Goal: Use online tool/utility: Utilize a website feature to perform a specific function

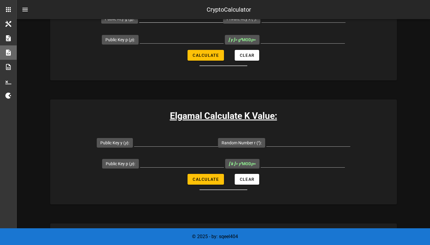
scroll to position [182, 0]
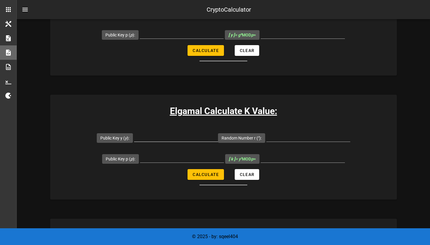
click at [181, 139] on input "Public Key y ( y ):" at bounding box center [176, 137] width 84 height 10
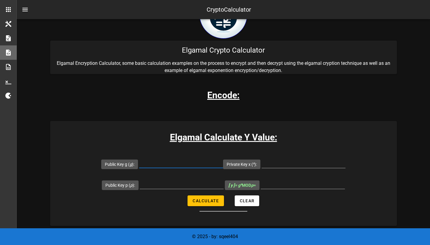
scroll to position [35, 0]
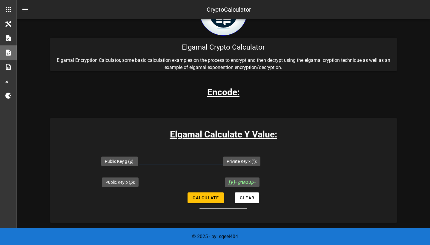
drag, startPoint x: 187, startPoint y: 117, endPoint x: 167, endPoint y: 179, distance: 64.7
paste input "{Elgamal cipher: Cho (p, e1, d, M), [PERSON_NAME] C1, C2} p=3221251993, e1=1505…"
type input "{Elgamal cipher: Cho (p, e1, d, M), [PERSON_NAME] C1, C2} p=3221251993, e1=1505…"
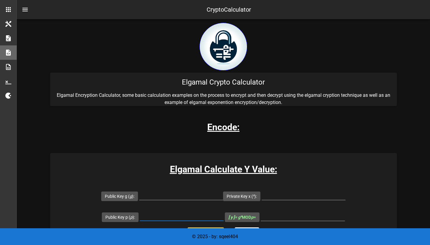
paste input "{Elgamal cipher: Cho (p, e1, d, M), [PERSON_NAME] C1, C2} p=3221251993, e1=1505…"
type input "{Elgamal cipher: Cho (p, e1, d, M), [PERSON_NAME] C1, C2} p=3221251993, e1=1505…"
paste input "3221251993"
drag, startPoint x: 167, startPoint y: 179, endPoint x: 189, endPoint y: 194, distance: 25.9
type input "3221251993"
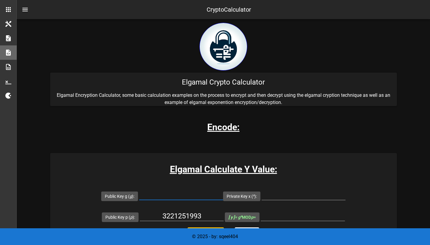
paste input "15057"
drag, startPoint x: 189, startPoint y: 194, endPoint x: 314, endPoint y: 197, distance: 125.9
click at [314, 197] on form "Public Key g ( g ): 15057 Private Key x ( x ): Public Key p ( p ): 3221251993 […" at bounding box center [223, 214] width 346 height 58
type input "15057"
paste input "24812"
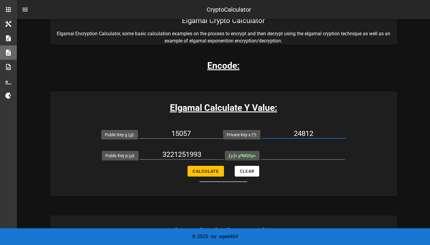
scroll to position [71, 0]
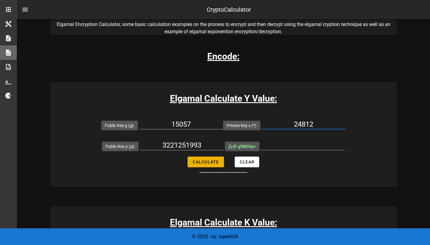
type input "24812"
click at [201, 166] on button "Calculate" at bounding box center [205, 161] width 36 height 11
type input "1601680317"
click at [298, 146] on input "1601680317" at bounding box center [302, 145] width 84 height 10
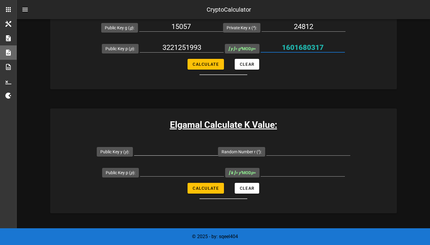
scroll to position [169, 0]
click at [196, 149] on input "Public Key y ( y ):" at bounding box center [176, 150] width 84 height 10
paste input "1601680317"
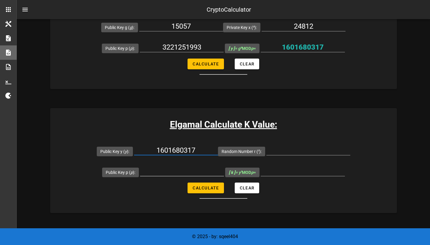
type input "1601680317"
paste input "3221251993"
drag, startPoint x: 172, startPoint y: 175, endPoint x: 288, endPoint y: 149, distance: 119.2
click at [288, 149] on form "Public Key y ( y ): 1601680317 Random Number r ( r ): Public Key p ( p ): 32212…" at bounding box center [223, 169] width 346 height 58
type input "3221251993"
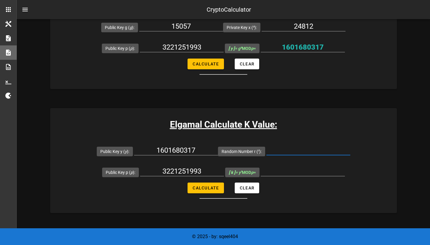
paste input "24812"
drag, startPoint x: 288, startPoint y: 149, endPoint x: 209, endPoint y: 191, distance: 90.5
click at [209, 191] on form "Public Key y ( y ): 1601680317 Random Number r ( r ): 24812 Public Key p ( p ):…" at bounding box center [223, 169] width 346 height 58
type input "24812"
click at [149, 195] on form "Public Key y ( y ): 1601680317 Random Number r ( r ): 24812 Public Key p ( p ):…" at bounding box center [223, 169] width 346 height 58
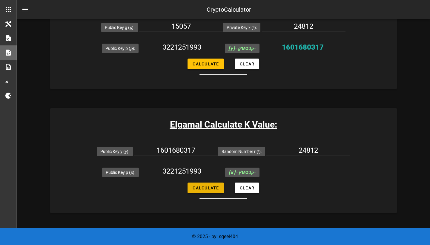
click at [214, 189] on span "Calculate" at bounding box center [205, 187] width 27 height 5
type input "608198501"
click at [302, 171] on input "608198501" at bounding box center [302, 171] width 84 height 10
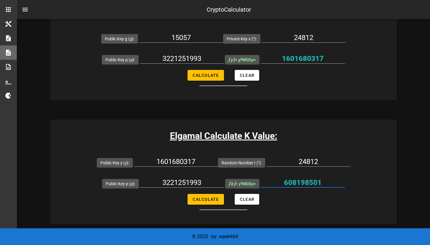
scroll to position [158, 0]
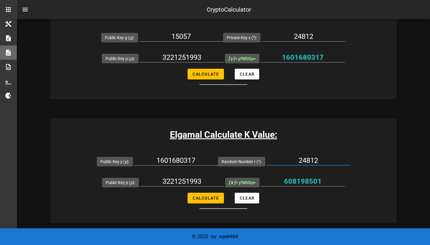
click at [312, 158] on input "24812" at bounding box center [308, 160] width 84 height 10
drag, startPoint x: 312, startPoint y: 158, endPoint x: 215, endPoint y: 194, distance: 103.1
click at [215, 194] on form "Public Key y ( y ): 1601680317 Random Number r ( r ): Public Key p ( p ): 32212…" at bounding box center [223, 180] width 346 height 58
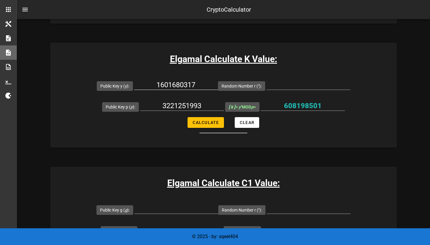
scroll to position [234, 0]
click at [209, 125] on button "Calculate" at bounding box center [205, 122] width 36 height 11
type input "All fields are required"
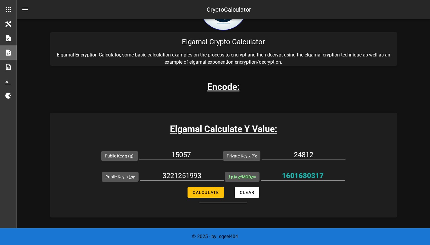
scroll to position [41, 0]
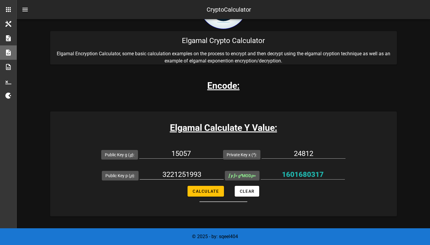
click at [200, 173] on input "3221251993" at bounding box center [182, 174] width 84 height 10
paste input "46477,"
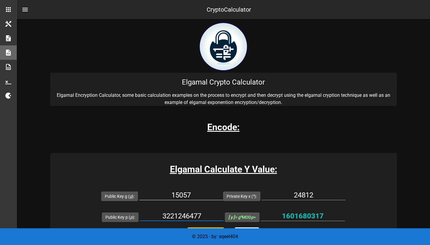
type input "3221246477"
click at [191, 198] on input "15057" at bounding box center [181, 195] width 84 height 10
paste input "1886"
type input "11886"
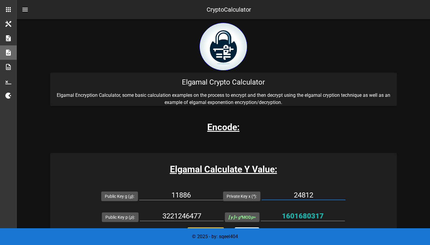
click at [308, 194] on input "24812" at bounding box center [303, 195] width 84 height 10
paste input "465"
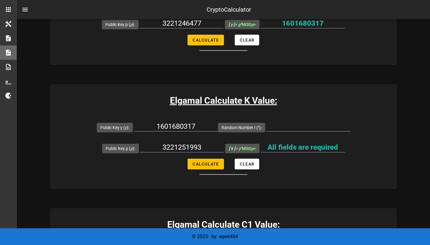
scroll to position [197, 0]
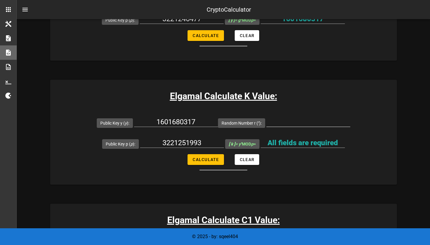
drag, startPoint x: 308, startPoint y: 194, endPoint x: 296, endPoint y: 124, distance: 70.8
type input "24465"
paste input "3298"
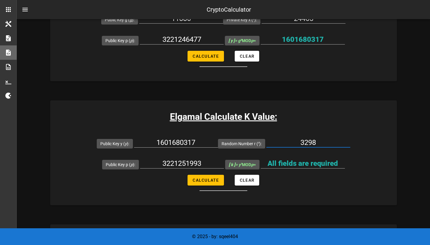
scroll to position [168, 0]
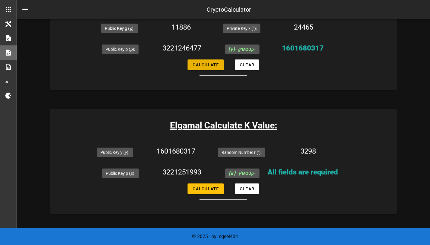
drag, startPoint x: 296, startPoint y: 124, endPoint x: 218, endPoint y: 68, distance: 95.5
type input "3298"
click at [209, 64] on span "Calculate" at bounding box center [205, 64] width 27 height 5
type input "2182454648"
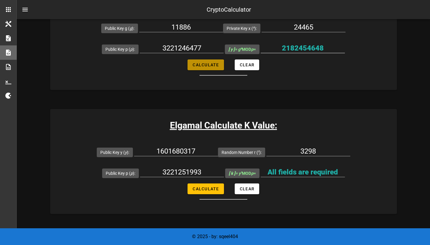
click at [302, 47] on input "2182454648" at bounding box center [302, 48] width 84 height 10
click at [182, 147] on input "1601680317" at bounding box center [176, 151] width 84 height 10
paste input "2182454648"
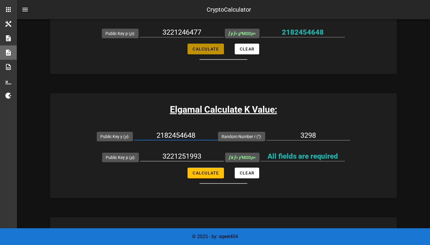
scroll to position [202, 0]
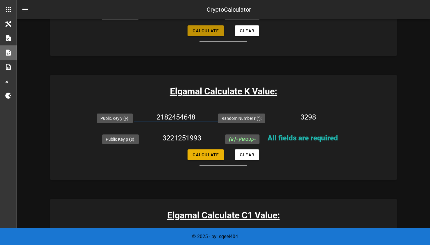
drag, startPoint x: 182, startPoint y: 147, endPoint x: 208, endPoint y: 160, distance: 29.0
click at [208, 160] on form "Public Key y ( y ): 2182454648 Random Number r ( r ): 3298 Public Key p ( p ): …" at bounding box center [223, 136] width 346 height 58
type input "2182454648"
click at [208, 160] on button "Calculate" at bounding box center [205, 154] width 36 height 11
type input "1266021477"
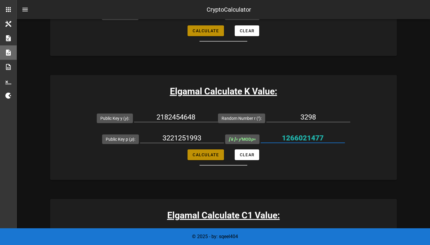
click at [309, 140] on input "1266021477" at bounding box center [302, 138] width 84 height 10
click at [305, 169] on div "Elgamal Calculate K Value: Public Key y ( y ): 2182454648 Random Number r ( r )…" at bounding box center [223, 127] width 346 height 105
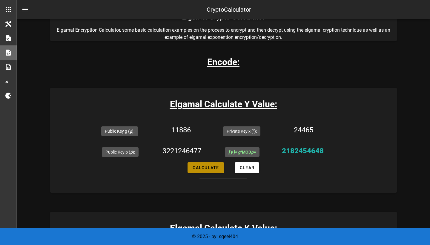
scroll to position [58, 0]
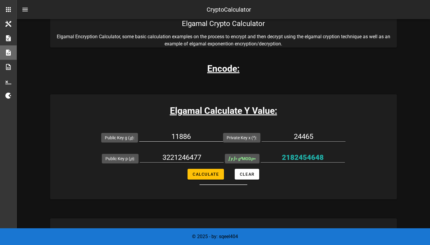
click at [186, 136] on input "11886" at bounding box center [181, 137] width 84 height 10
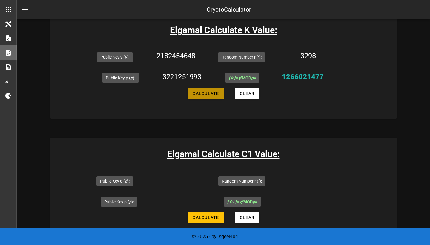
scroll to position [263, 0]
drag, startPoint x: 186, startPoint y: 136, endPoint x: 169, endPoint y: 183, distance: 50.2
paste input "11886"
drag, startPoint x: 169, startPoint y: 183, endPoint x: 182, endPoint y: 73, distance: 111.1
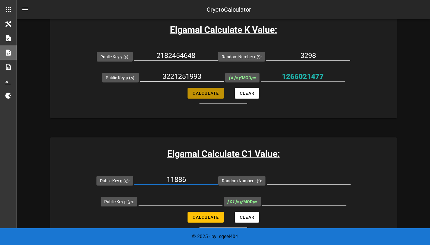
type input "11886"
click at [182, 75] on input "3221251993" at bounding box center [182, 77] width 84 height 10
paste input "11886"
type input "3221251993"
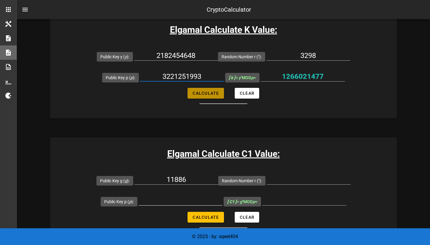
drag, startPoint x: 182, startPoint y: 75, endPoint x: 171, endPoint y: 202, distance: 127.6
paste input "3221251993"
type input "3221251993"
click at [310, 59] on input "3298" at bounding box center [308, 56] width 84 height 10
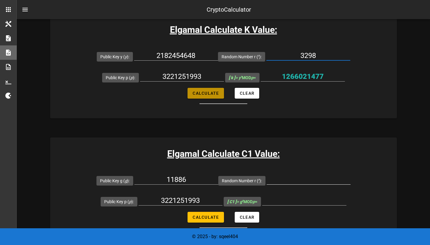
drag, startPoint x: 310, startPoint y: 59, endPoint x: 298, endPoint y: 179, distance: 120.5
paste input "3298"
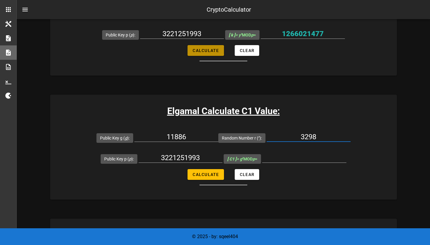
scroll to position [307, 0]
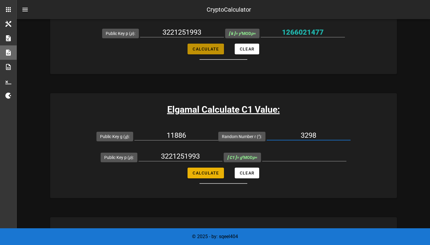
drag, startPoint x: 298, startPoint y: 179, endPoint x: 214, endPoint y: 179, distance: 83.8
click at [214, 179] on form "Public Key g ( g ): 11886 Random Number r ( r ): 3298 Public Key p ( p ): 32212…" at bounding box center [223, 155] width 346 height 58
type input "3298"
click at [214, 178] on button "Calculate" at bounding box center [205, 172] width 36 height 11
type input "985545934"
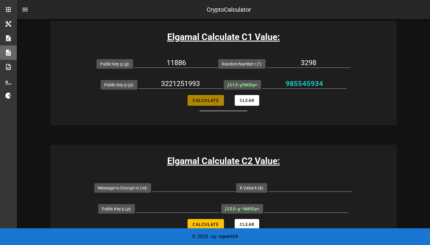
scroll to position [384, 0]
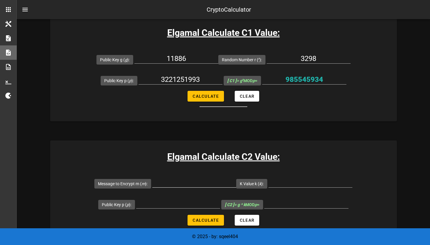
click at [170, 187] on input "Message to Encrypt m ( m ):" at bounding box center [194, 182] width 84 height 10
paste input "10007"
type input "10007"
click at [191, 84] on input "3221251993" at bounding box center [180, 80] width 84 height 10
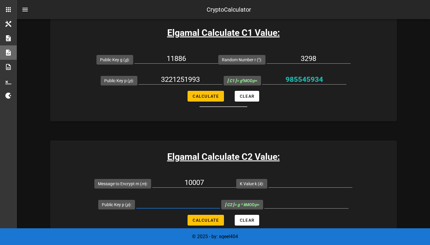
paste input "3221251993"
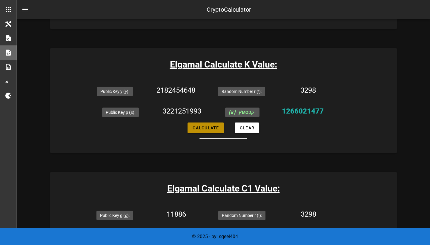
scroll to position [232, 0]
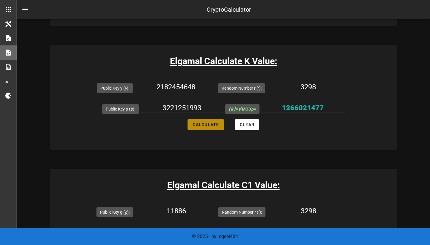
type input "3221251993"
click at [307, 109] on input "1266021477" at bounding box center [302, 108] width 84 height 10
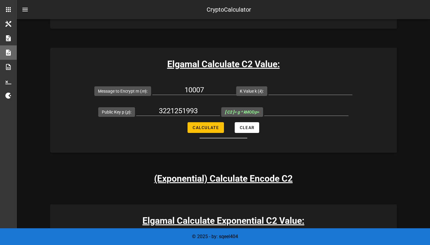
scroll to position [499, 0]
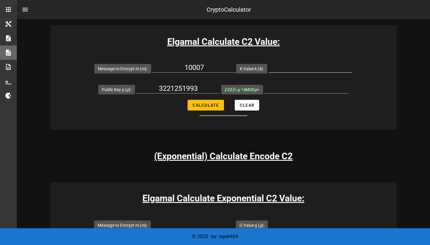
click at [311, 71] on input "K Value k ( k ):" at bounding box center [310, 68] width 84 height 10
paste input "1266021477"
type input "1266021477"
click at [216, 107] on span "Calculate" at bounding box center [205, 105] width 27 height 5
type input "3114083863"
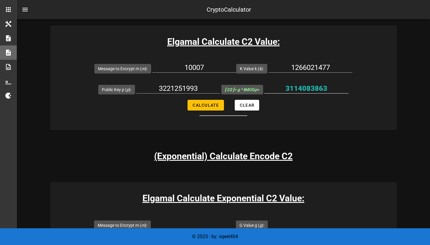
click at [324, 89] on input "3114083863" at bounding box center [306, 89] width 84 height 10
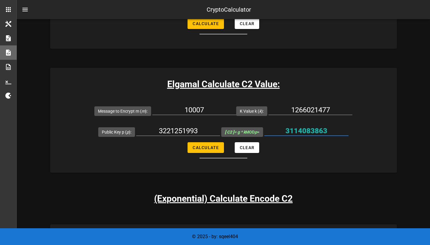
click at [376, 94] on div "Elgamal Calculate C2 Value: Message to Encrypt m ( m ): 10007 K Value k ( k ): …" at bounding box center [223, 120] width 346 height 105
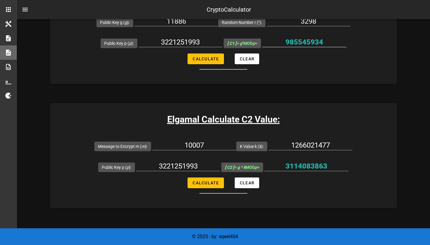
scroll to position [420, 0]
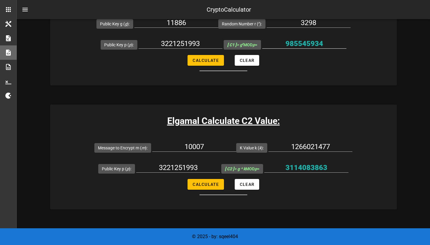
click at [316, 46] on input "985545934" at bounding box center [304, 44] width 84 height 10
click at [314, 169] on input "3114083863" at bounding box center [306, 168] width 84 height 10
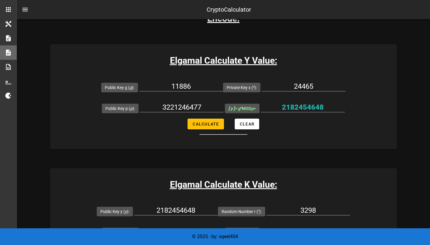
scroll to position [109, 0]
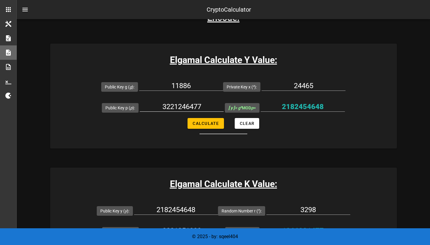
click at [183, 108] on input "3221246477" at bounding box center [182, 107] width 84 height 10
paste input "2147505673"
type input "2147505673"
click at [183, 84] on input "11886" at bounding box center [181, 86] width 84 height 10
paste input "30519"
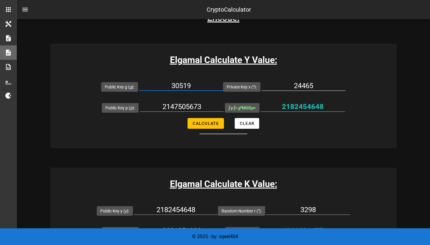
type input "30519"
click at [313, 89] on input "24465" at bounding box center [303, 86] width 84 height 10
paste input "3427"
type input "3427"
click at [213, 124] on span "Calculate" at bounding box center [205, 123] width 27 height 5
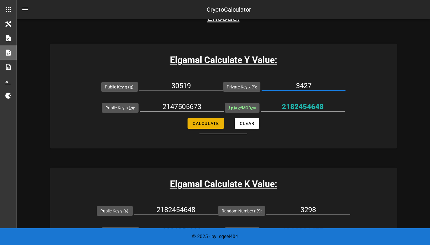
type input "392457545"
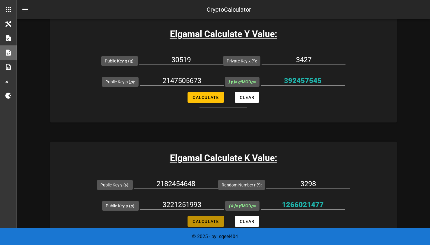
scroll to position [177, 0]
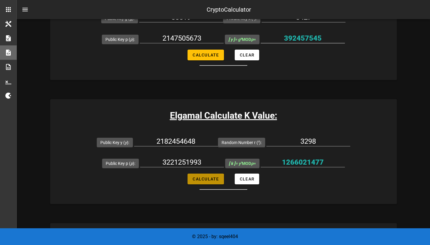
click at [307, 38] on input "392457545" at bounding box center [302, 38] width 84 height 10
click at [173, 141] on input "2182454648" at bounding box center [176, 141] width 84 height 10
paste input "392457545"
type input "392457545"
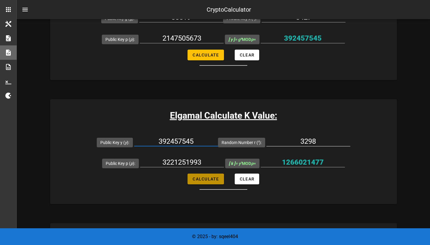
click at [314, 142] on input "3298" at bounding box center [308, 141] width 84 height 10
paste input "29660"
drag, startPoint x: 314, startPoint y: 142, endPoint x: 201, endPoint y: 181, distance: 119.1
click at [201, 181] on form "Public Key y ( y ): 392457545 Random Number r ( r ): 29660 Public Key p ( p ): …" at bounding box center [223, 161] width 346 height 58
type input "29660"
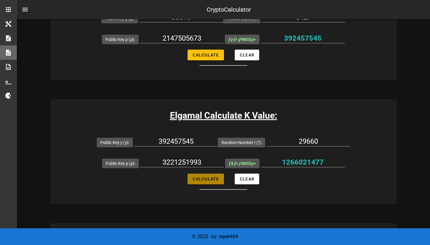
click at [201, 181] on button "Calculate" at bounding box center [205, 178] width 36 height 11
type input "2436818241"
click at [302, 162] on input "2436818241" at bounding box center [302, 162] width 84 height 10
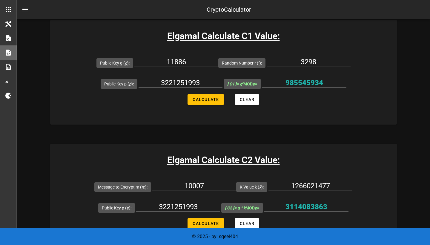
scroll to position [388, 0]
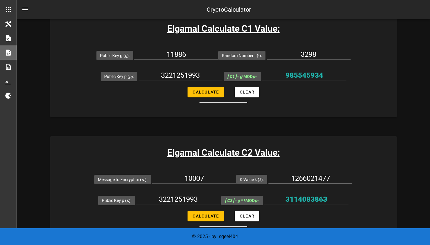
click at [310, 179] on input "1266021477" at bounding box center [310, 178] width 84 height 10
paste input "2436818241"
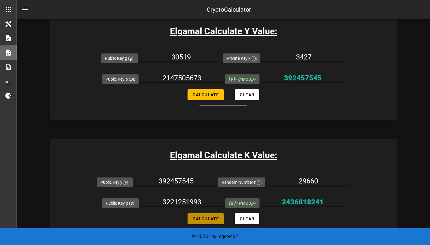
scroll to position [117, 0]
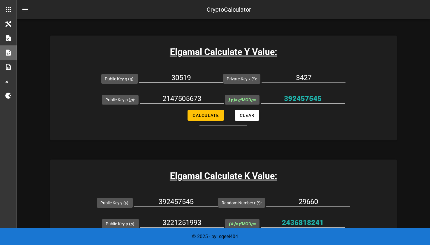
type input "2436818241"
click at [183, 79] on input "30519" at bounding box center [181, 78] width 84 height 10
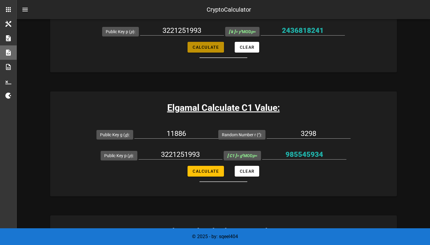
scroll to position [314, 0]
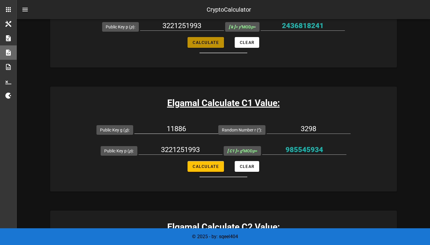
click at [178, 129] on input "11886" at bounding box center [176, 129] width 84 height 10
paste input "30519"
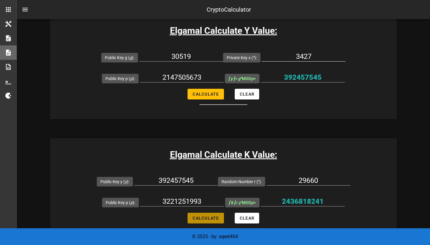
scroll to position [138, 0]
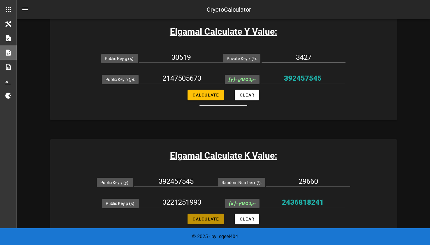
type input "30519"
click at [307, 57] on input "3427" at bounding box center [303, 57] width 84 height 10
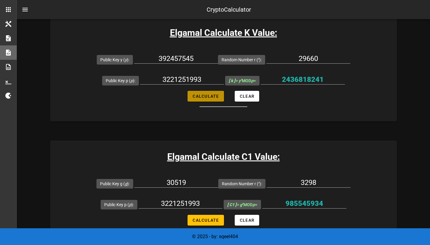
scroll to position [266, 0]
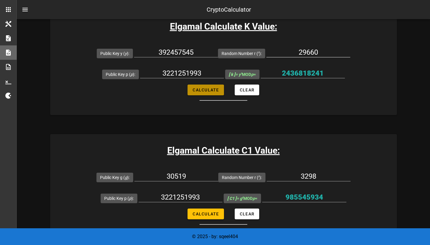
click at [312, 53] on input "29660" at bounding box center [308, 52] width 84 height 10
click at [311, 172] on input "3298" at bounding box center [308, 176] width 84 height 10
paste input "29660"
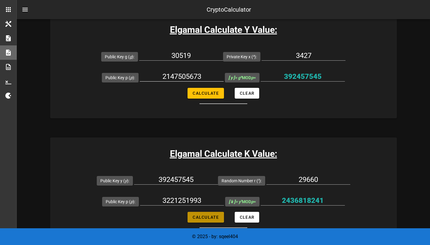
scroll to position [138, 0]
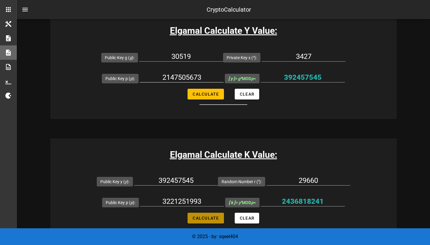
type input "29660"
click at [180, 75] on input "2147505673" at bounding box center [182, 77] width 84 height 10
click at [179, 200] on input "3221251993" at bounding box center [182, 201] width 84 height 10
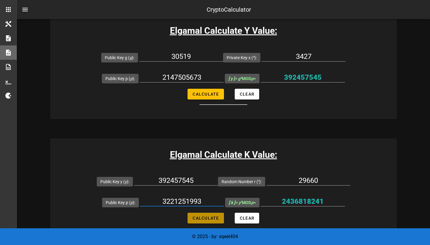
paste input "214750567"
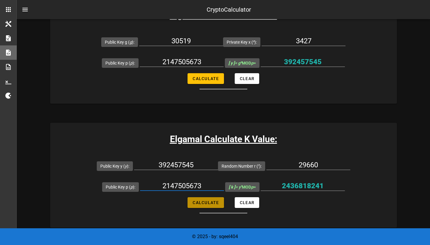
scroll to position [170, 0]
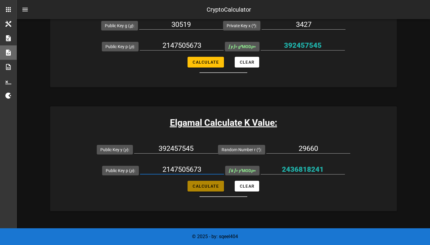
type input "2147505673"
click at [213, 188] on span "Calculate" at bounding box center [205, 185] width 27 height 5
type input "277787758"
click at [305, 169] on input "277787758" at bounding box center [302, 169] width 84 height 10
click at [304, 170] on input "277787758" at bounding box center [302, 169] width 84 height 10
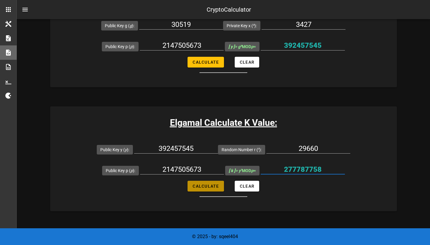
click at [304, 170] on input "277787758" at bounding box center [302, 169] width 84 height 10
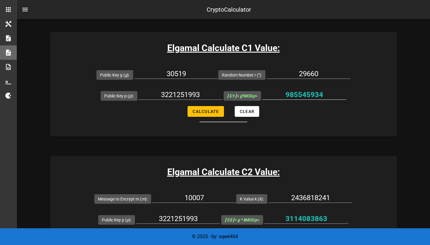
scroll to position [379, 0]
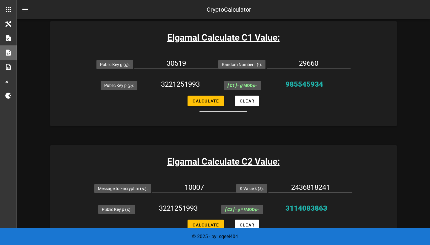
click at [307, 191] on input "2436818241" at bounding box center [310, 187] width 84 height 10
paste input "77787758"
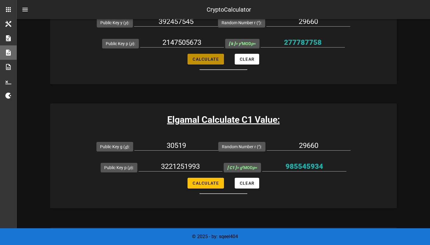
scroll to position [285, 0]
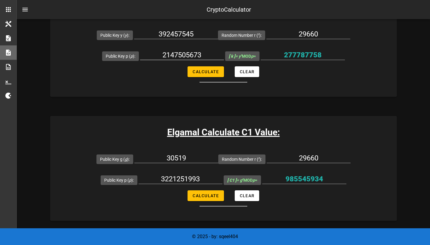
type input "277787758"
click at [194, 58] on input "2147505673" at bounding box center [182, 55] width 84 height 10
click at [184, 55] on input "2147505673" at bounding box center [182, 55] width 84 height 10
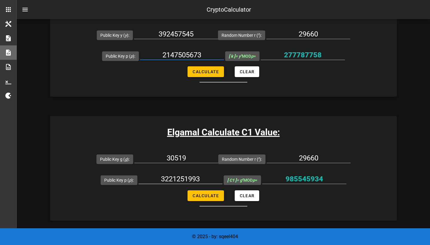
click at [172, 178] on input "3221251993" at bounding box center [180, 179] width 84 height 10
paste input "214750567"
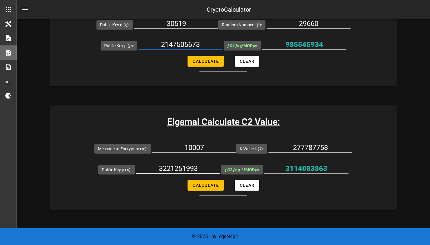
scroll to position [419, 0]
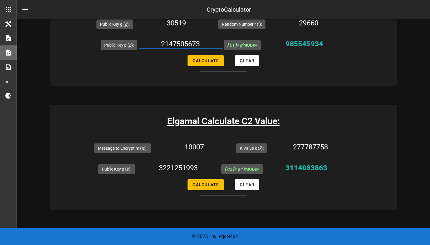
type input "2147505673"
click at [182, 172] on input "3221251993" at bounding box center [178, 168] width 84 height 10
paste input "214750567"
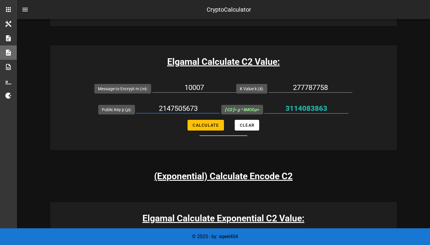
scroll to position [484, 0]
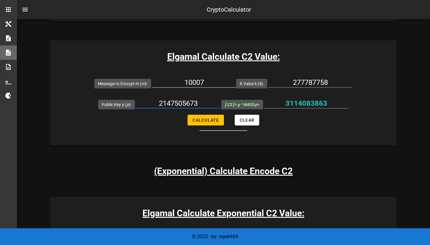
type input "2147505673"
click at [198, 87] on input "10007" at bounding box center [194, 83] width 84 height 10
click at [198, 87] on input "1001507" at bounding box center [194, 83] width 84 height 10
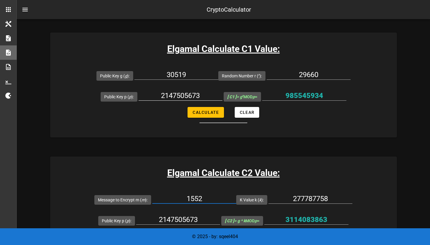
scroll to position [367, 0]
drag, startPoint x: 198, startPoint y: 87, endPoint x: 210, endPoint y: 113, distance: 29.2
type input "1552"
click at [210, 113] on span "Calculate" at bounding box center [205, 112] width 27 height 5
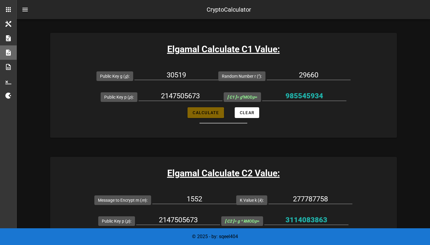
type input "948501401"
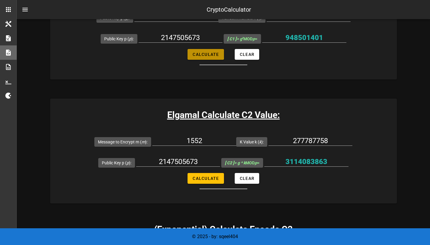
scroll to position [433, 0]
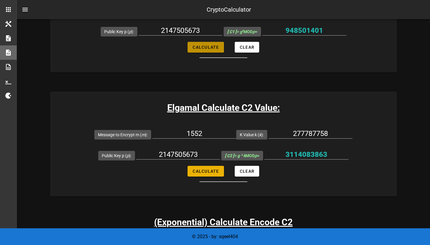
click at [215, 173] on span "Calculate" at bounding box center [205, 171] width 27 height 5
type input "1625465816"
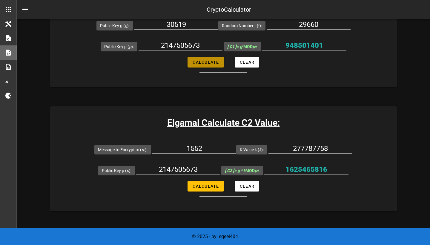
scroll to position [403, 0]
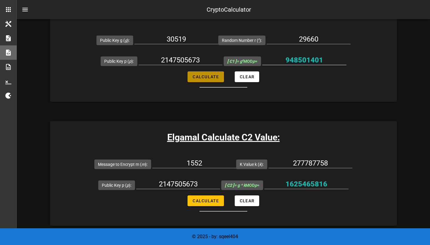
click at [307, 63] on input "948501401" at bounding box center [304, 60] width 84 height 10
click at [297, 58] on input "948501401" at bounding box center [304, 60] width 84 height 10
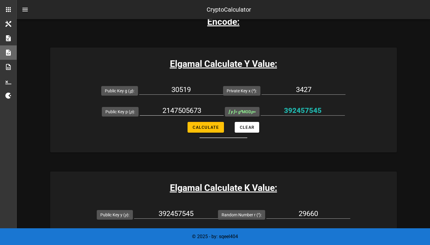
scroll to position [106, 0]
click at [189, 109] on input "2147505673" at bounding box center [182, 110] width 84 height 10
paste input "3221246477,"
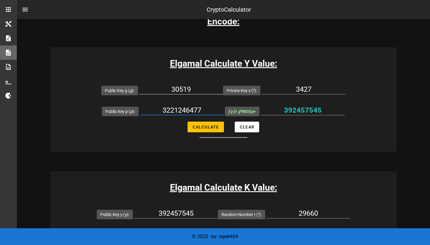
type input "3221246477"
click at [186, 92] on input "30519" at bounding box center [181, 89] width 84 height 10
paste input "11886"
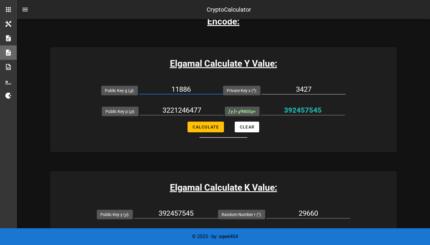
type input "11886"
click at [307, 88] on input "3427" at bounding box center [303, 89] width 84 height 10
paste input "24465"
type input "24465"
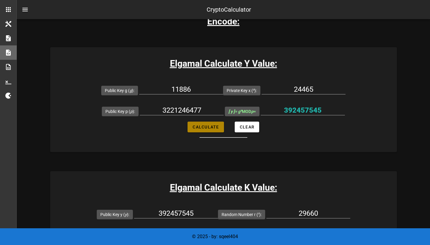
click at [209, 129] on span "Calculate" at bounding box center [205, 126] width 27 height 5
type input "2182454648"
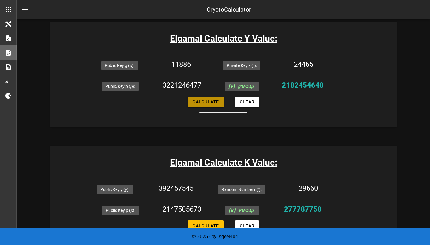
scroll to position [157, 0]
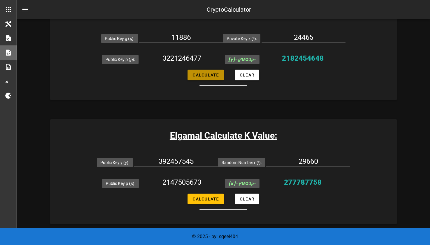
click at [298, 57] on input "2182454648" at bounding box center [302, 58] width 84 height 10
click at [185, 164] on input "392457545" at bounding box center [176, 161] width 84 height 10
paste input "2182454648"
type input "2182454648"
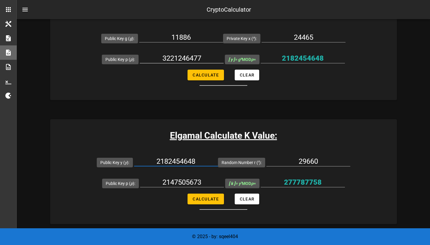
click at [189, 54] on input "3221246477" at bounding box center [182, 58] width 84 height 10
click at [174, 182] on input "2147505673" at bounding box center [182, 182] width 84 height 10
paste input "3221246477"
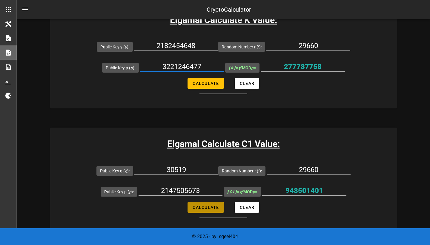
scroll to position [296, 0]
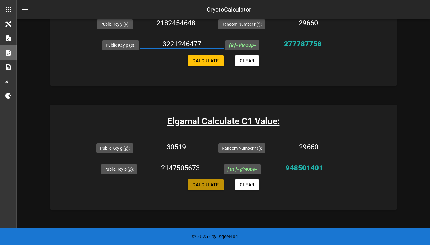
type input "3221246477"
click at [181, 166] on input "2147505673" at bounding box center [180, 168] width 84 height 10
paste input "3221246477"
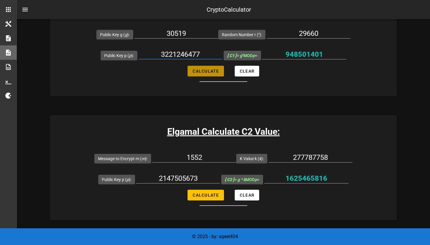
scroll to position [430, 0]
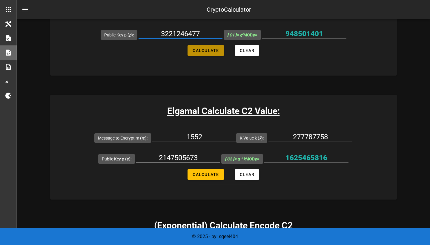
type input "3221246477"
click at [179, 162] on input "2147505673" at bounding box center [178, 158] width 84 height 10
paste input "3221246477"
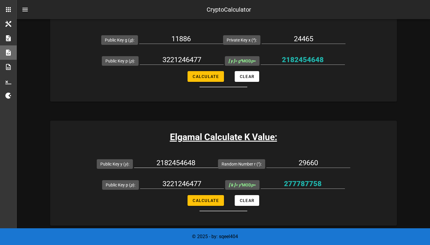
scroll to position [138, 0]
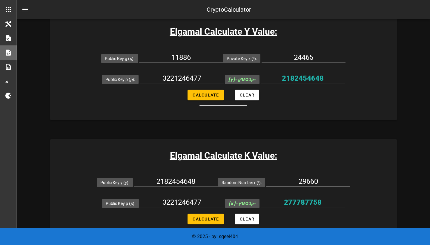
type input "3221246477"
click at [310, 176] on input "29660" at bounding box center [308, 181] width 84 height 10
click at [310, 181] on input "29660" at bounding box center [308, 181] width 84 height 10
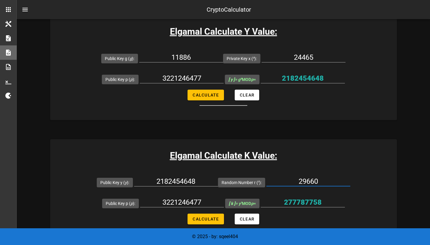
paste input "3298"
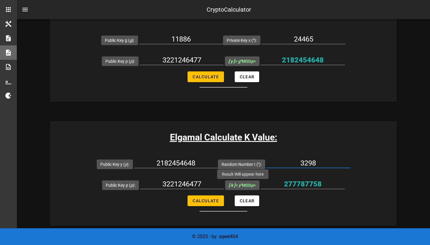
scroll to position [167, 0]
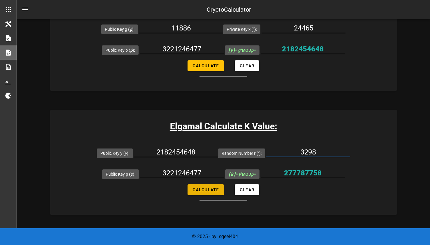
type input "3298"
click at [215, 191] on span "Calculate" at bounding box center [205, 189] width 27 height 5
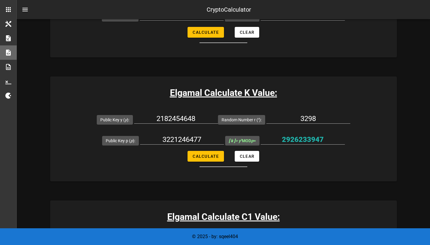
scroll to position [261, 0]
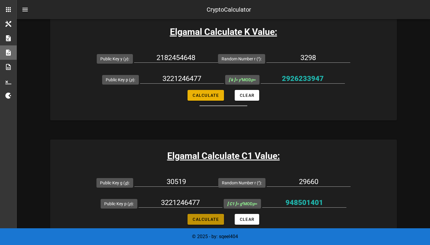
click at [218, 97] on span "Calculate" at bounding box center [205, 95] width 27 height 5
type input "2926233947"
click at [298, 80] on input "2926233947" at bounding box center [302, 79] width 84 height 10
click at [309, 80] on input "2926233947" at bounding box center [302, 79] width 84 height 10
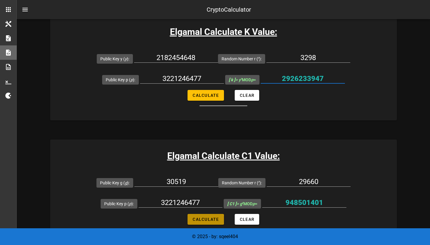
click at [309, 80] on input "2926233947" at bounding box center [302, 79] width 84 height 10
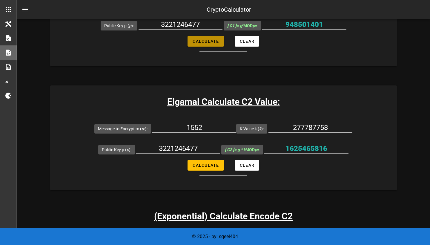
scroll to position [444, 0]
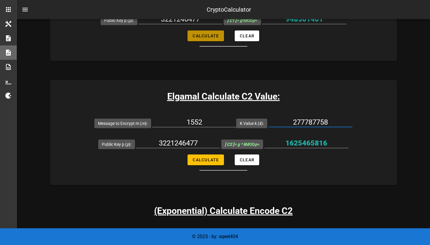
click at [307, 126] on input "277787758" at bounding box center [310, 122] width 84 height 10
paste input "2926233947"
click at [307, 126] on input "277 2926233947 787758" at bounding box center [310, 122] width 84 height 10
paste input "926233947"
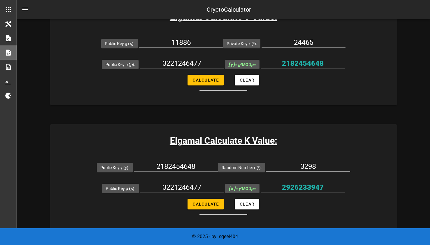
scroll to position [186, 0]
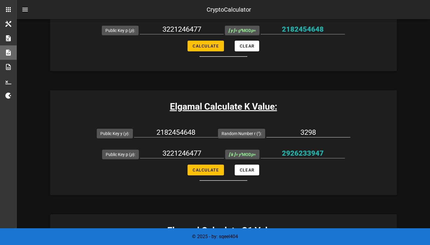
type input "2926233947"
click at [310, 133] on input "3298" at bounding box center [308, 132] width 84 height 10
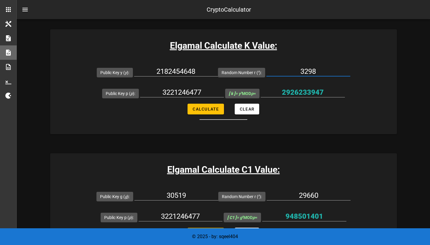
scroll to position [269, 0]
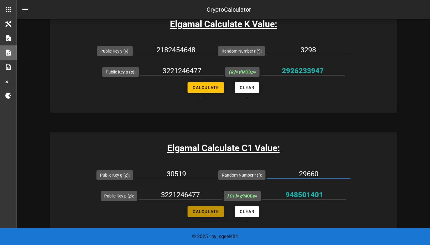
click at [309, 170] on input "29660" at bounding box center [308, 174] width 84 height 10
paste input "3298"
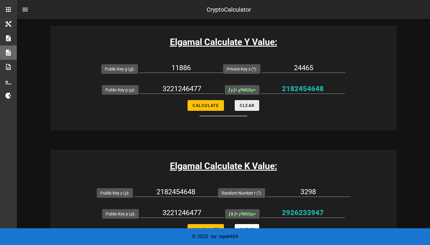
scroll to position [126, 0]
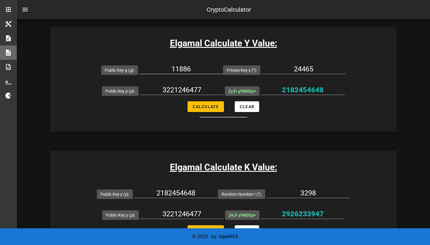
type input "3298"
click at [185, 69] on input "11886" at bounding box center [181, 69] width 84 height 10
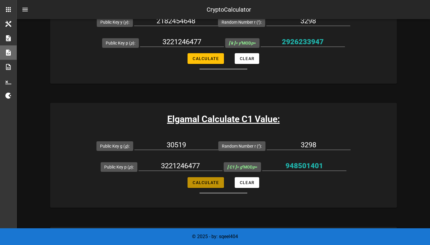
scroll to position [302, 0]
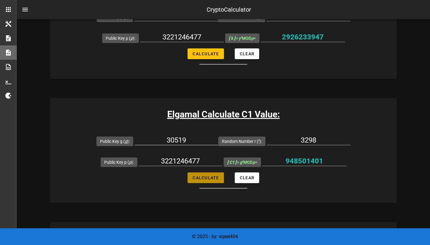
click at [178, 141] on input "30519" at bounding box center [176, 140] width 84 height 10
paste input "11886"
type input "11886"
click at [208, 180] on span "Calculate" at bounding box center [205, 177] width 27 height 5
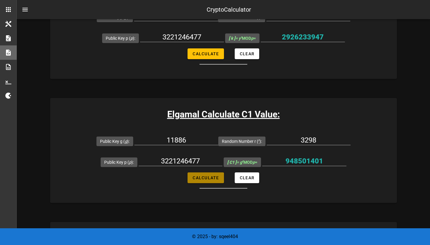
type input "2055364557"
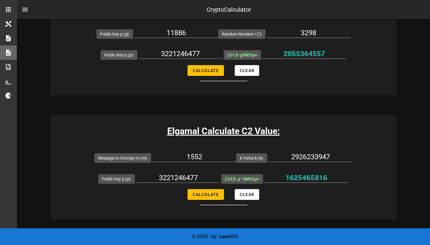
scroll to position [409, 0]
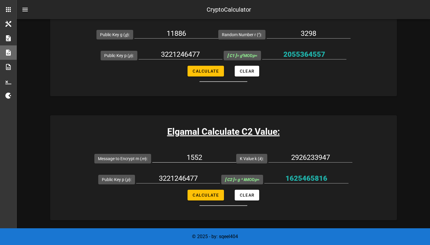
click at [188, 159] on input "1552" at bounding box center [194, 157] width 84 height 10
paste input "0007"
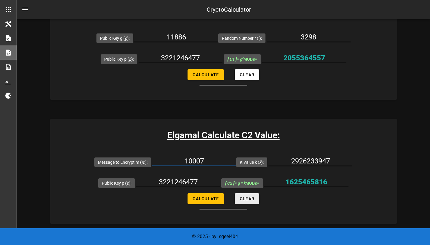
scroll to position [416, 0]
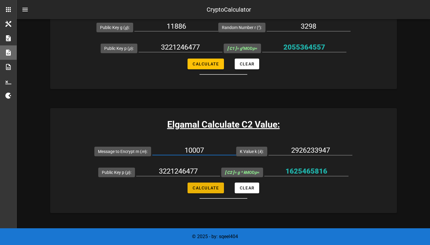
drag, startPoint x: 188, startPoint y: 159, endPoint x: 217, endPoint y: 195, distance: 45.4
click at [217, 195] on form "Message to Encrypt m ( m ): 10007 K Value k ( k ): 2926233947 Public Key p ( p …" at bounding box center [223, 169] width 346 height 58
type input "10007"
click at [217, 190] on span "Calculate" at bounding box center [205, 187] width 27 height 5
type input "1692631699"
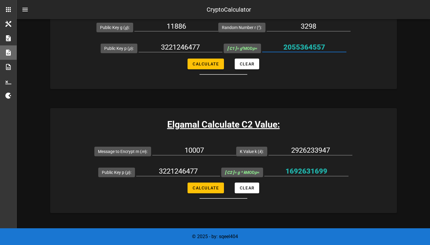
click at [314, 47] on input "2055364557" at bounding box center [304, 47] width 84 height 10
click at [310, 173] on input "1692631699" at bounding box center [306, 171] width 84 height 10
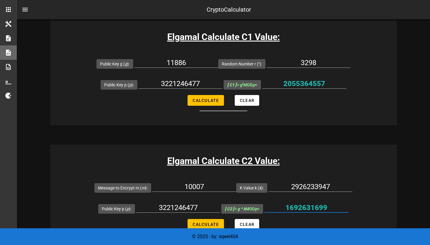
scroll to position [373, 0]
